Goal: Information Seeking & Learning: Learn about a topic

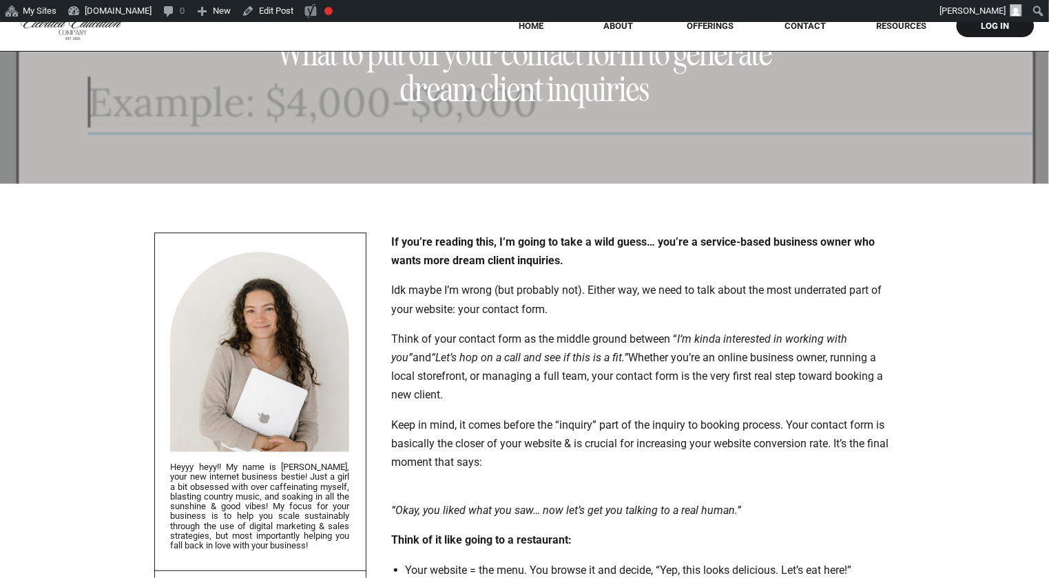
click at [596, 357] on em "“Let’s hop on a call and see if this is a fit.”" at bounding box center [530, 357] width 197 height 13
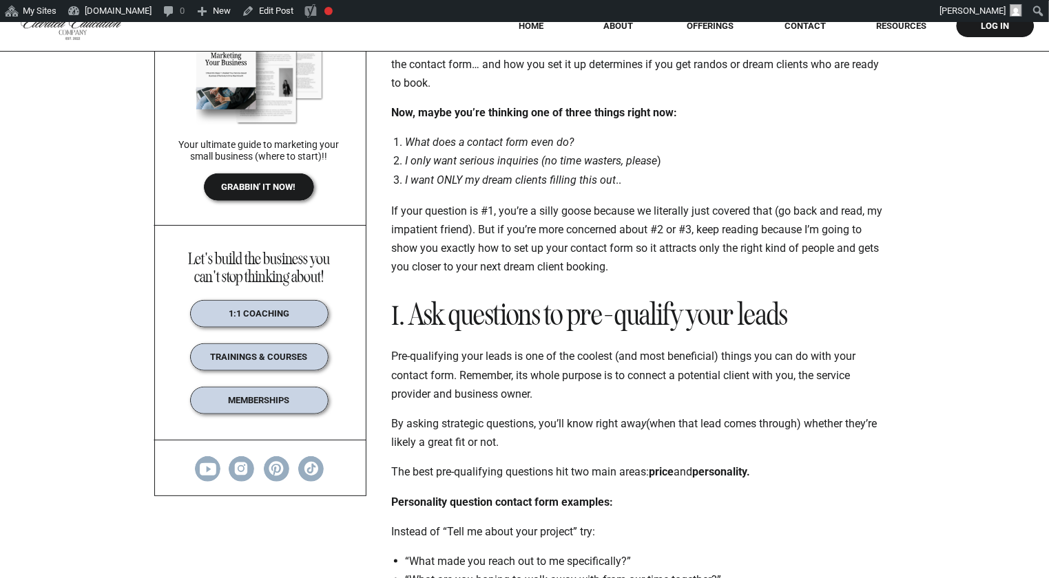
scroll to position [722, 0]
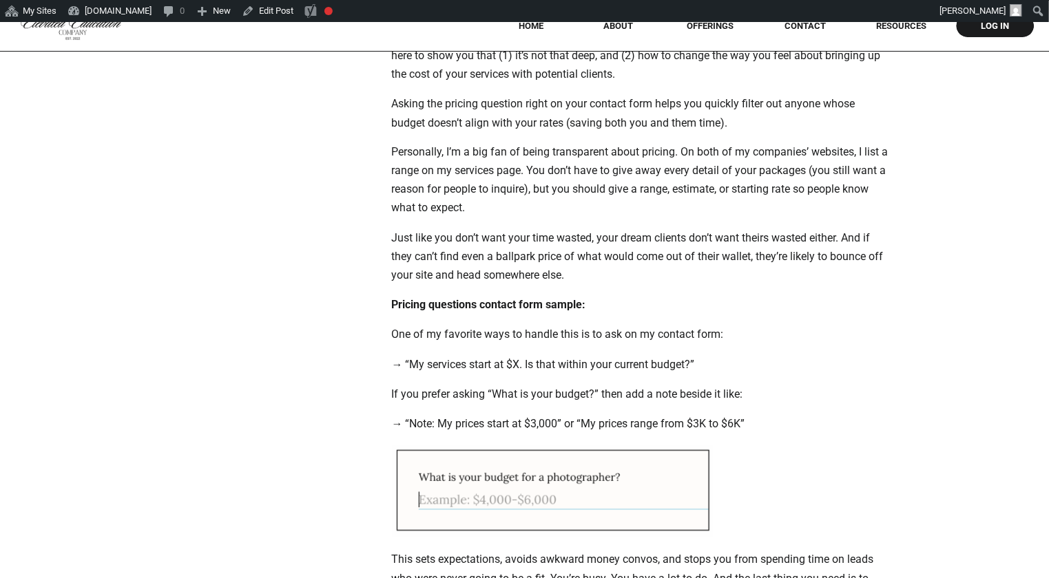
click at [210, 368] on div "What to put on your contact form to generate dream client inquiries If you’re r…" at bounding box center [524, 411] width 1049 height 3523
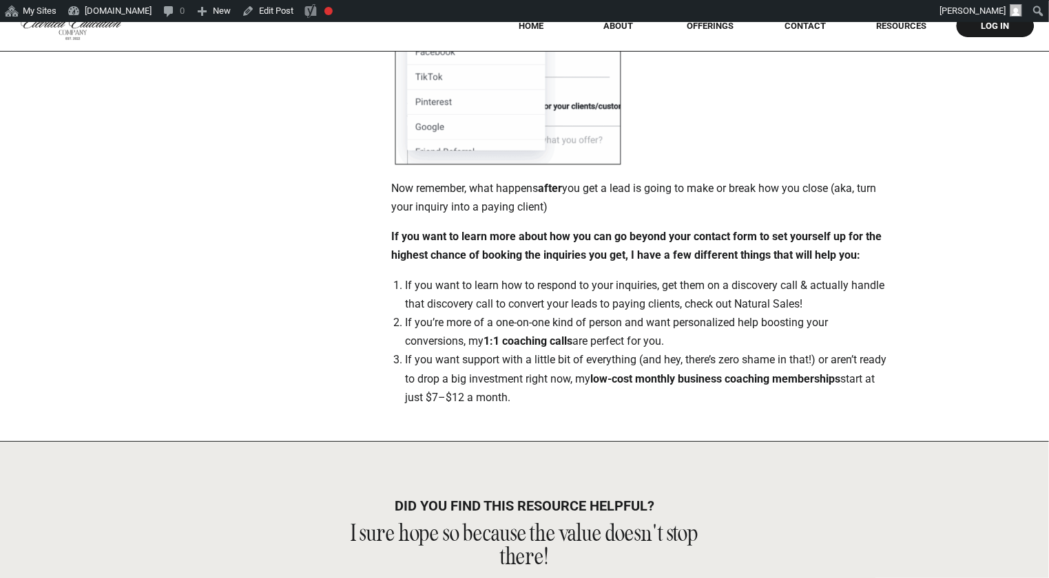
scroll to position [3157, 0]
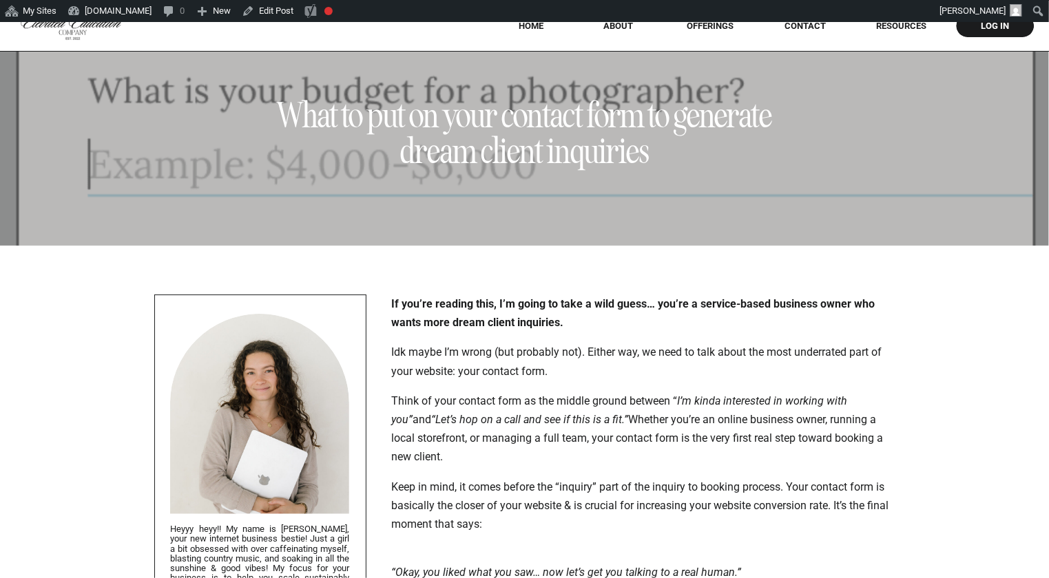
scroll to position [0, 0]
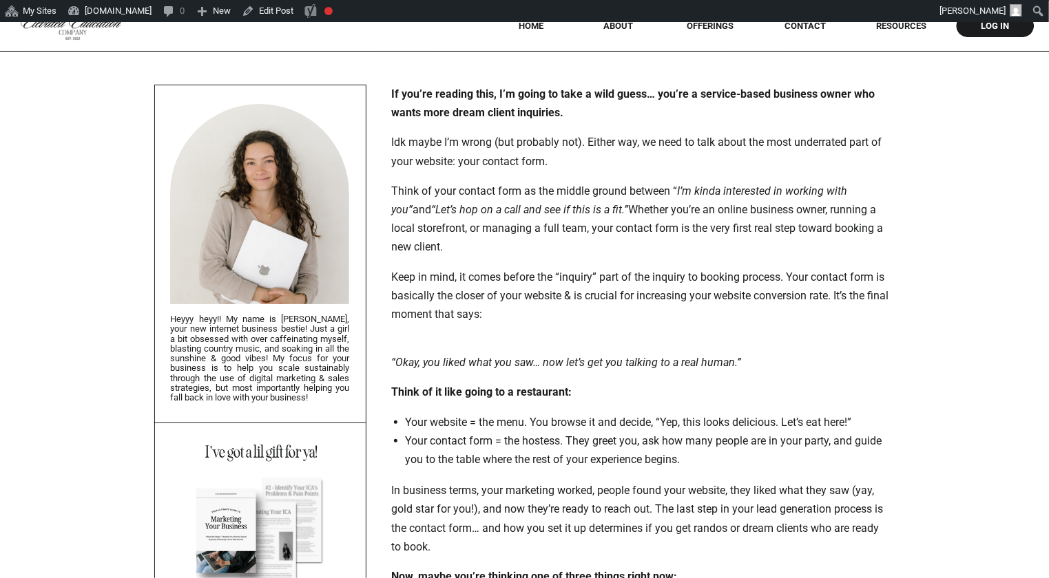
click at [616, 307] on p "Keep in mind, it comes before the “inquiry” part of the inquiry to booking proc…" at bounding box center [641, 296] width 499 height 56
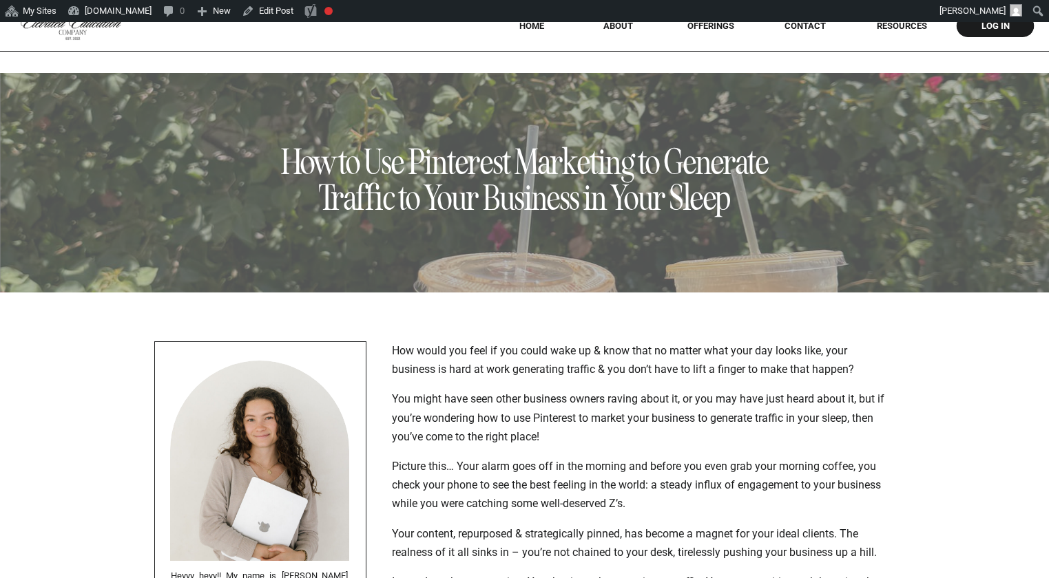
scroll to position [926, 0]
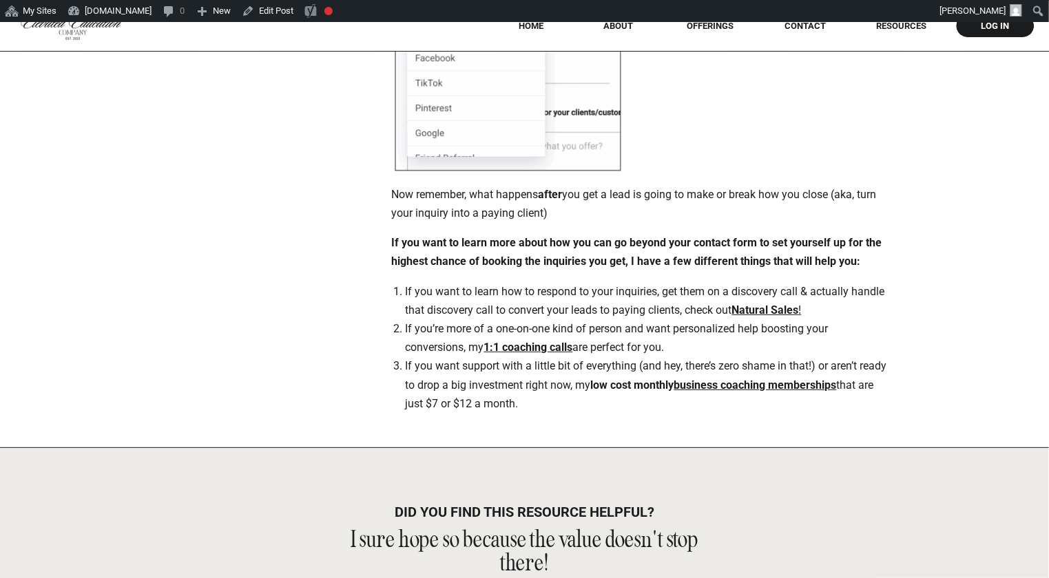
scroll to position [3108, 0]
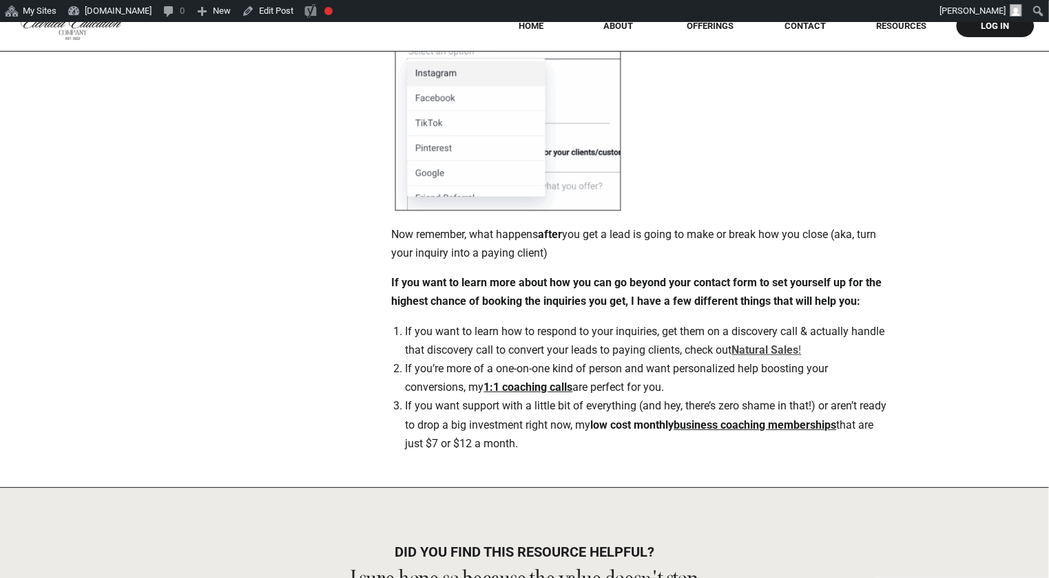
click at [786, 355] on strong "Natural Sales" at bounding box center [765, 350] width 67 height 13
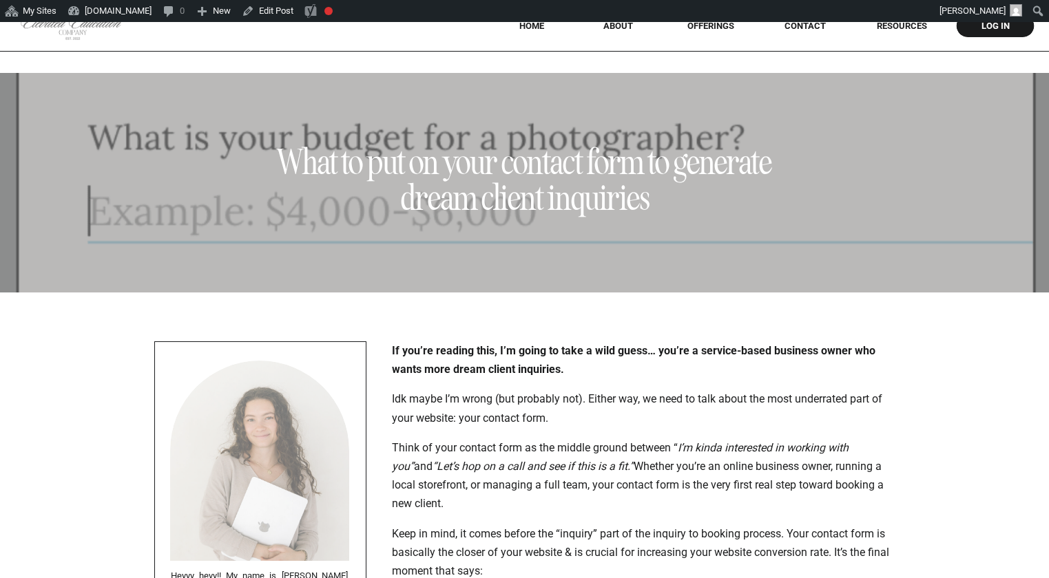
scroll to position [3108, 0]
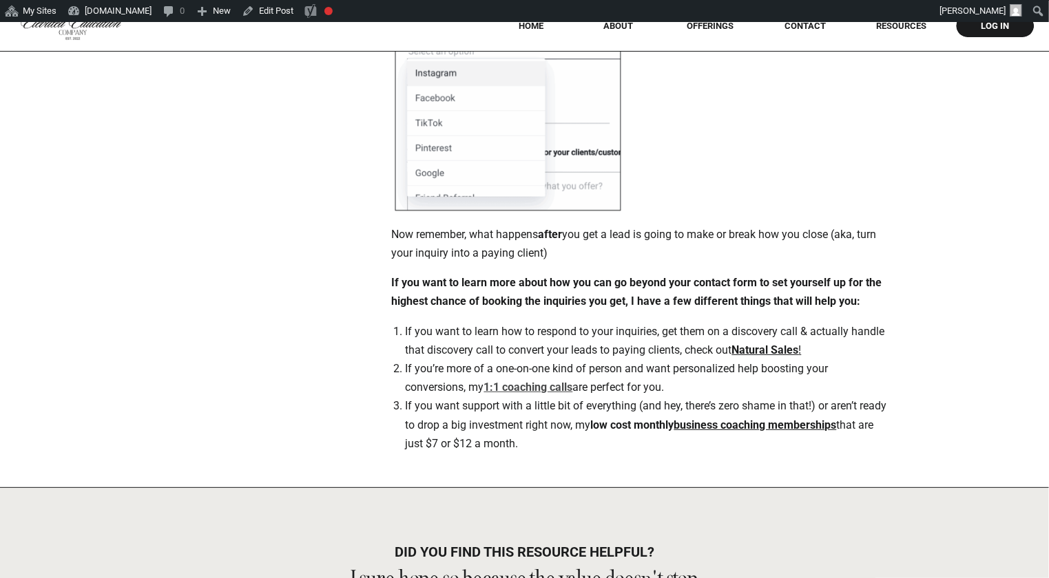
click at [527, 390] on link "1:1 coaching calls" at bounding box center [528, 387] width 89 height 13
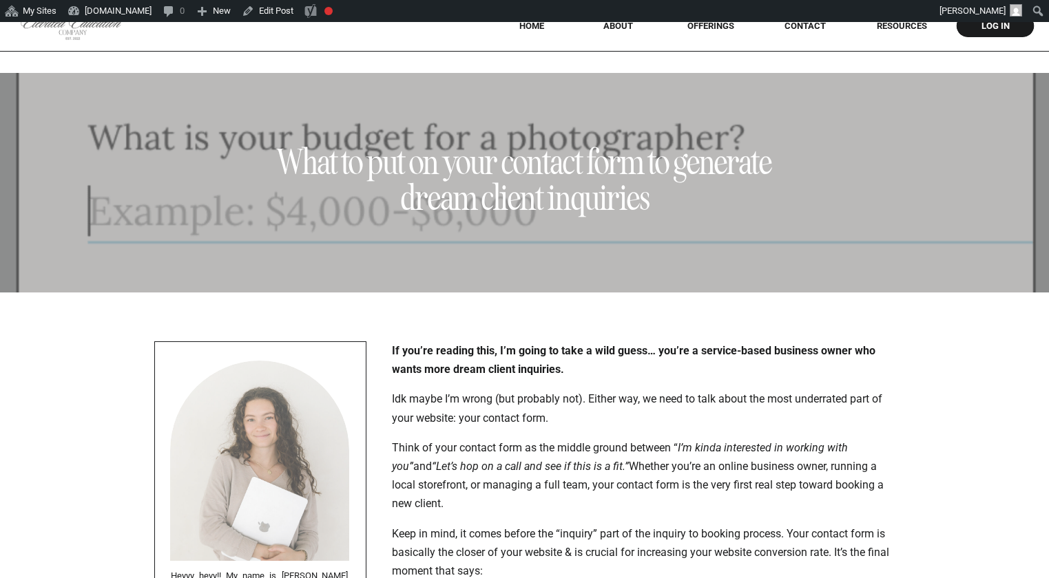
scroll to position [3108, 0]
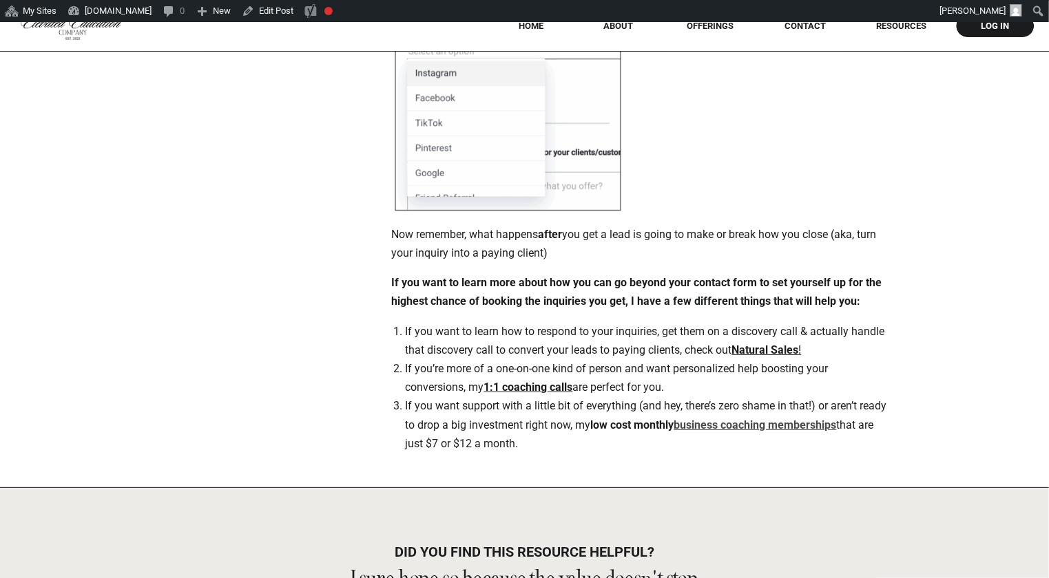
click at [755, 425] on link "business coaching memberships" at bounding box center [755, 425] width 163 height 13
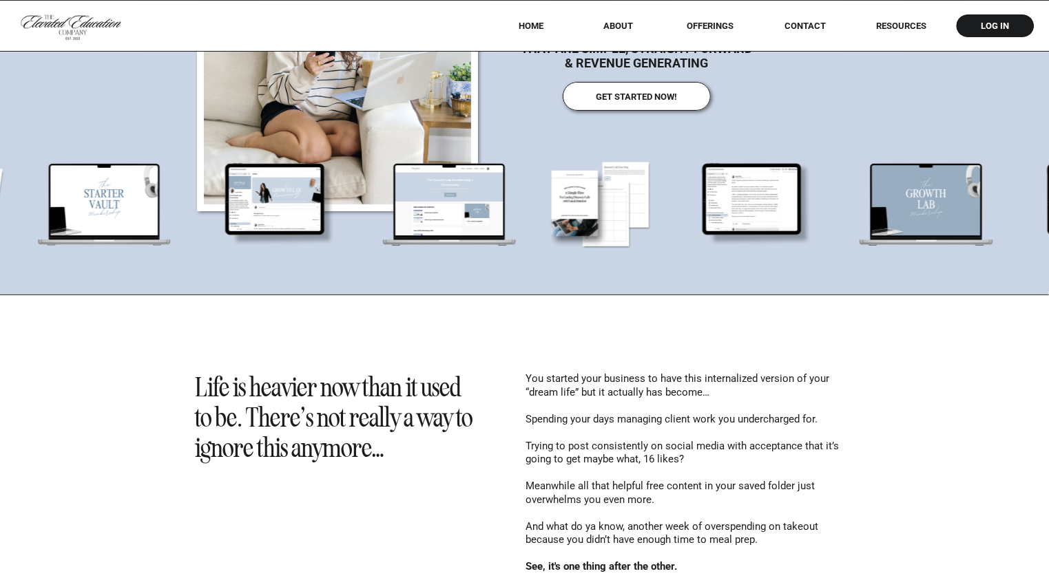
scroll to position [235, 0]
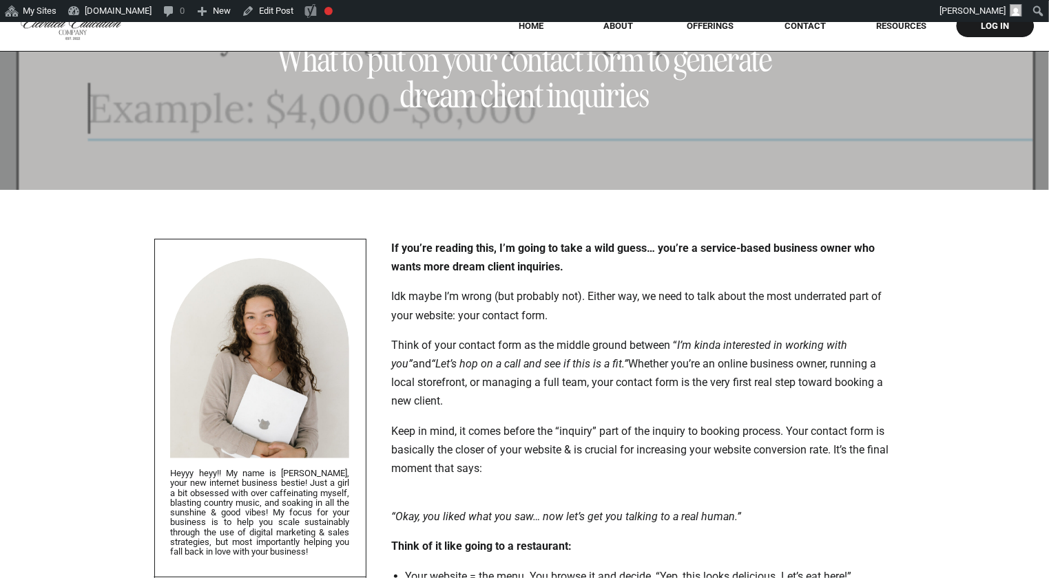
scroll to position [165, 0]
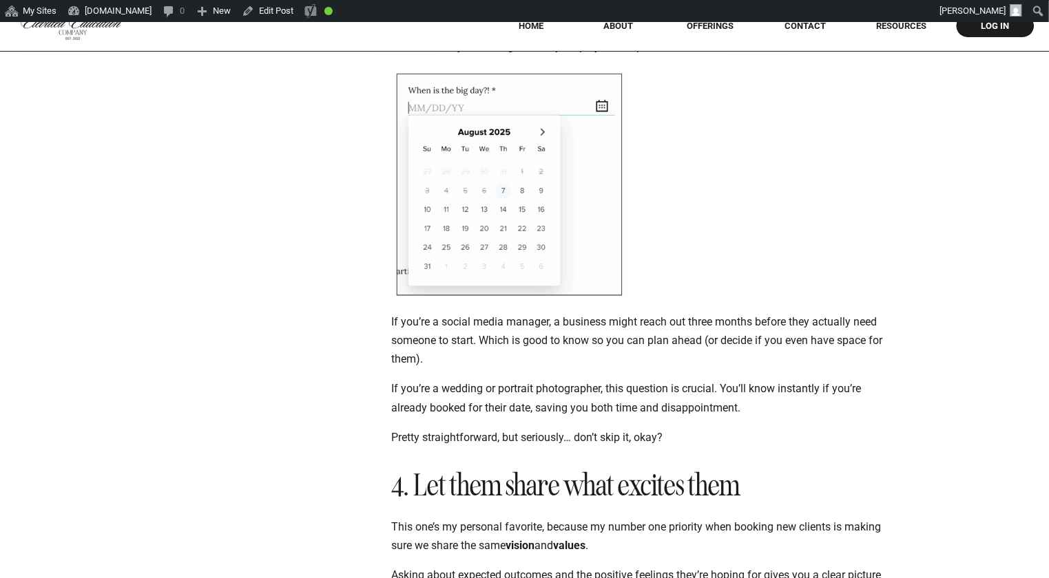
scroll to position [2188, 0]
